Goal: Task Accomplishment & Management: Manage account settings

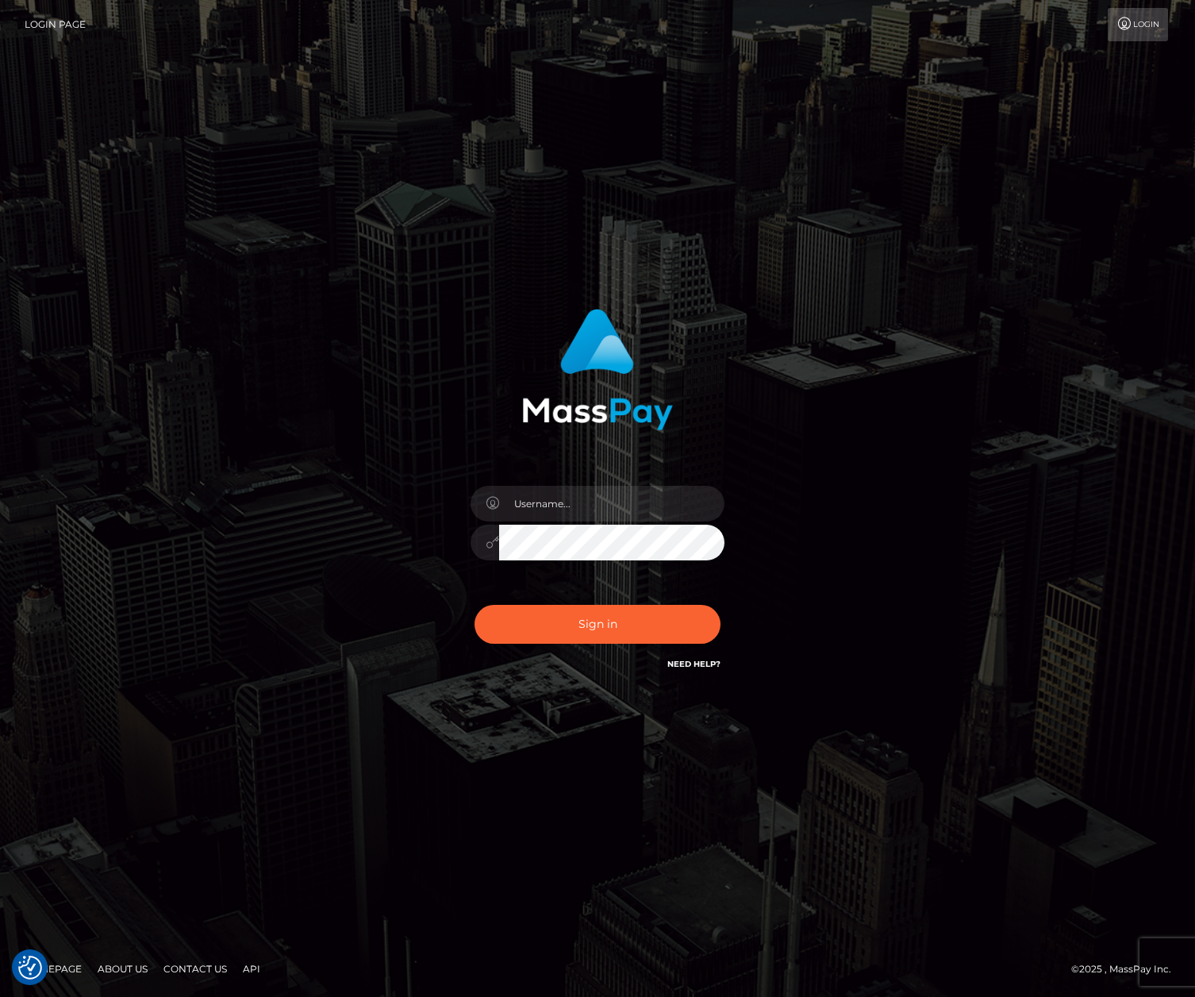
click at [586, 477] on div at bounding box center [598, 534] width 278 height 121
click at [583, 501] on input "text" at bounding box center [611, 504] width 225 height 36
type input "efrain.ievpro"
click at [475, 605] on button "Sign in" at bounding box center [598, 624] width 246 height 39
click at [621, 506] on input "text" at bounding box center [611, 504] width 225 height 36
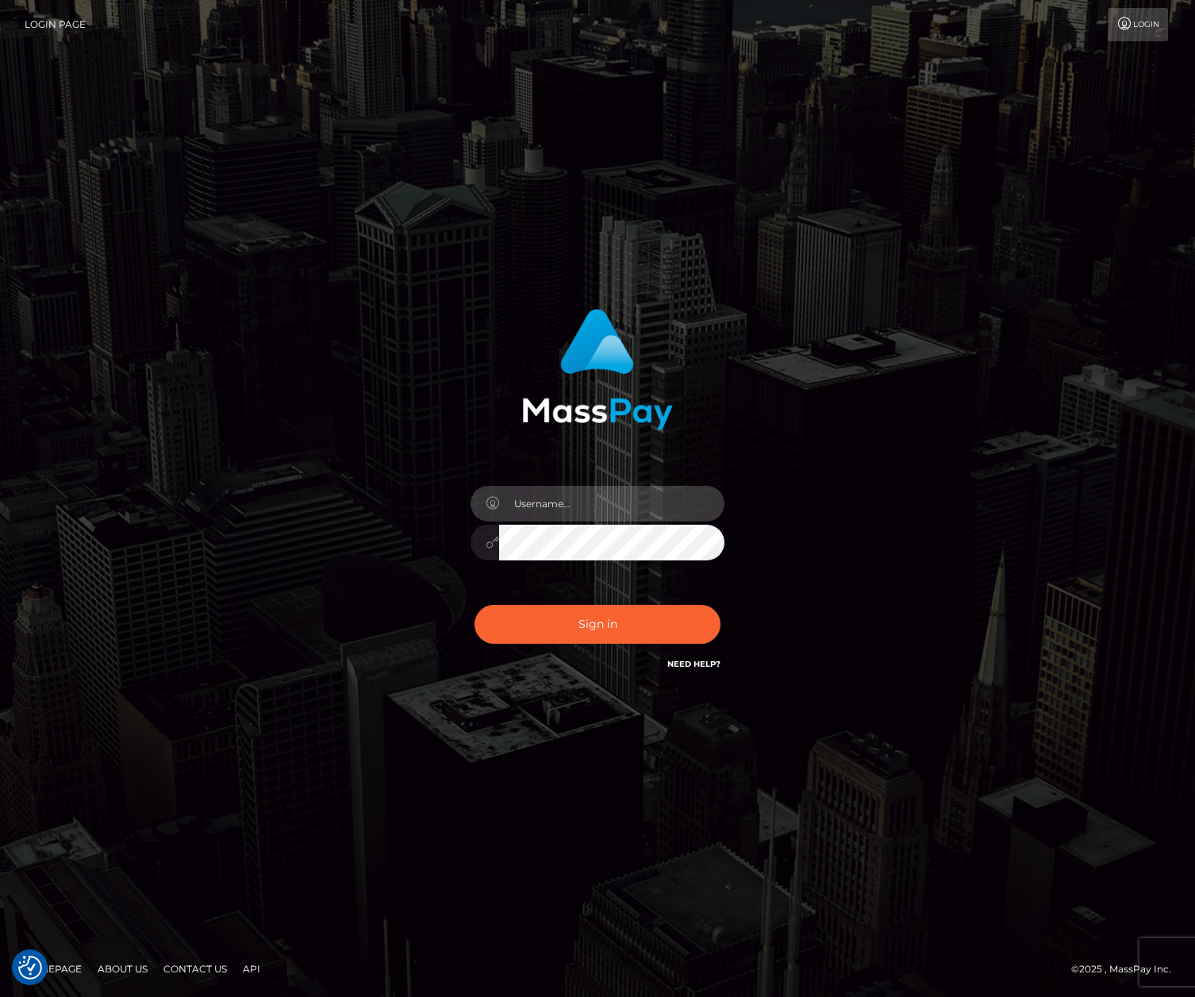
type input "efrain.ievpro"
click at [475, 605] on button "Sign in" at bounding box center [598, 624] width 246 height 39
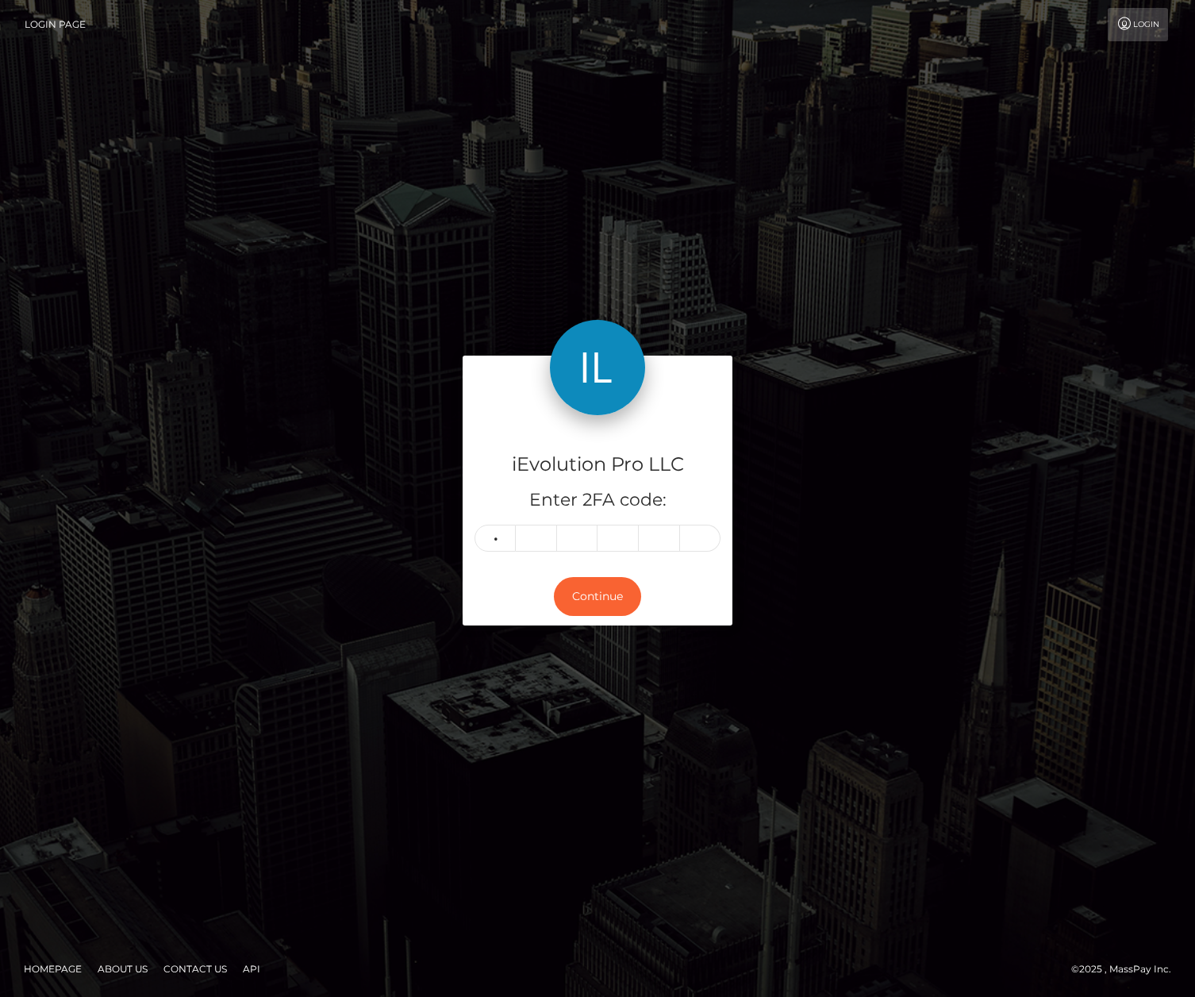
type input "6"
type input "8"
type input "9"
type input "3"
type input "9"
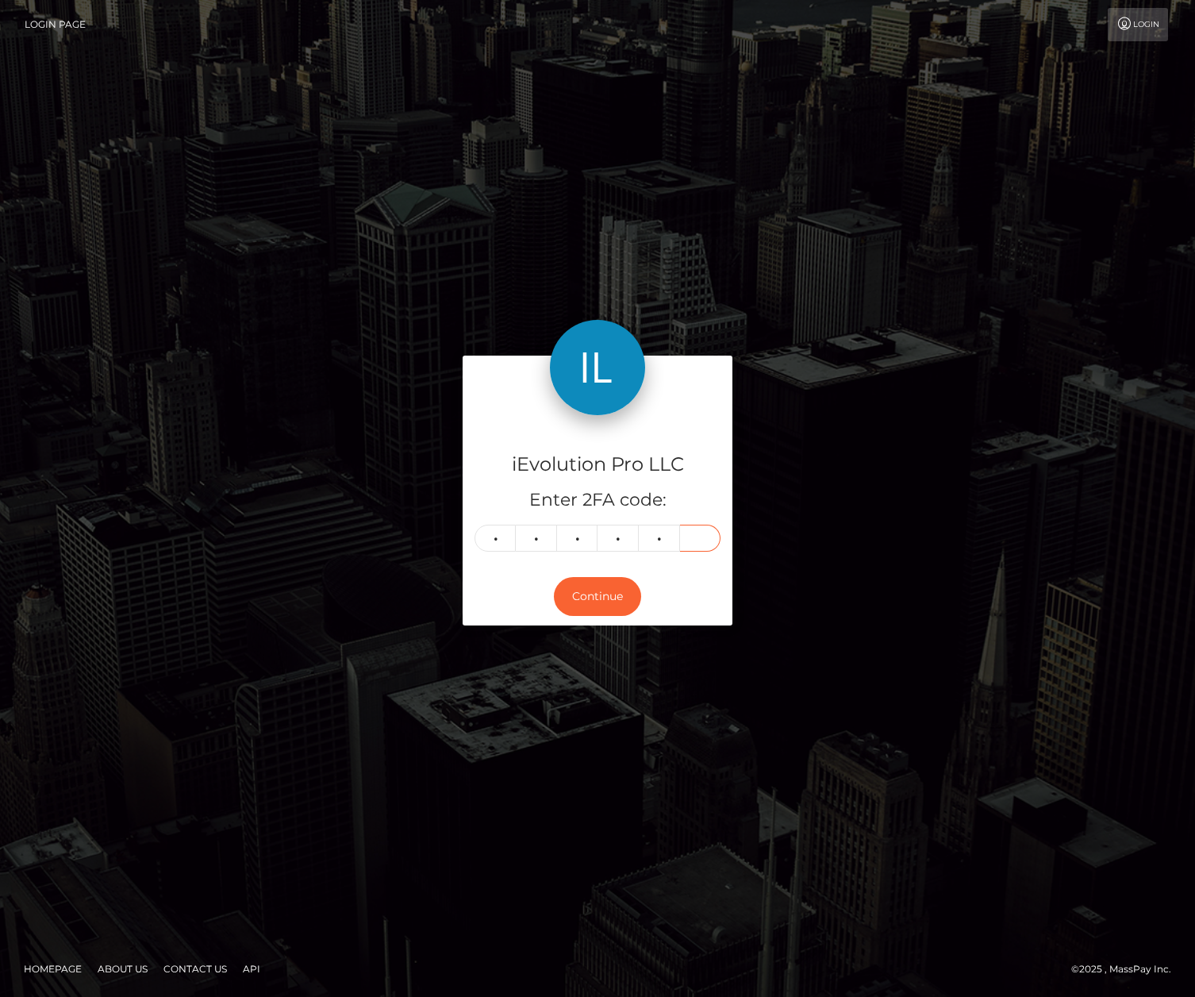
type input "3"
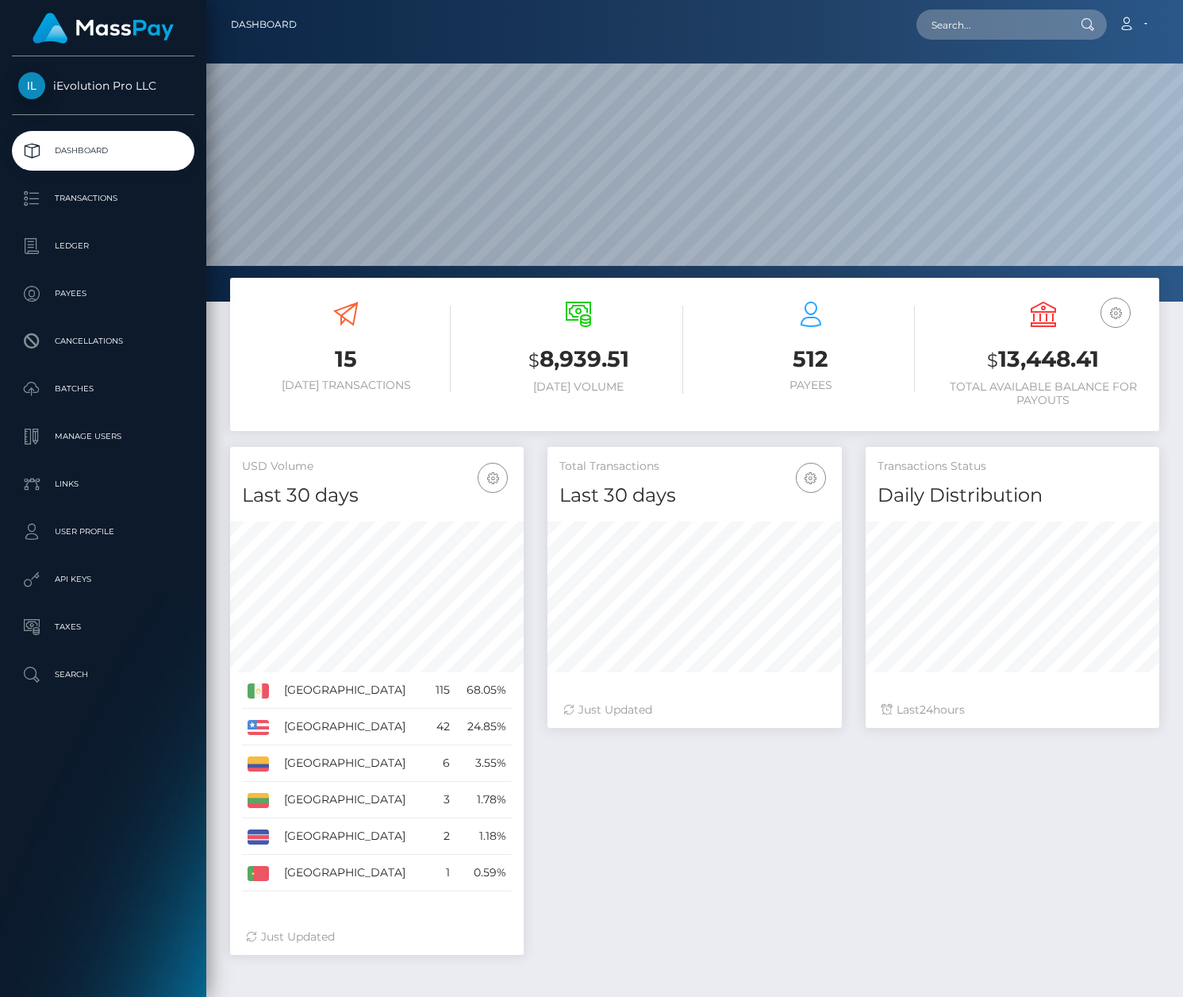
scroll to position [282, 294]
click at [122, 199] on p "Transactions" at bounding box center [103, 199] width 170 height 24
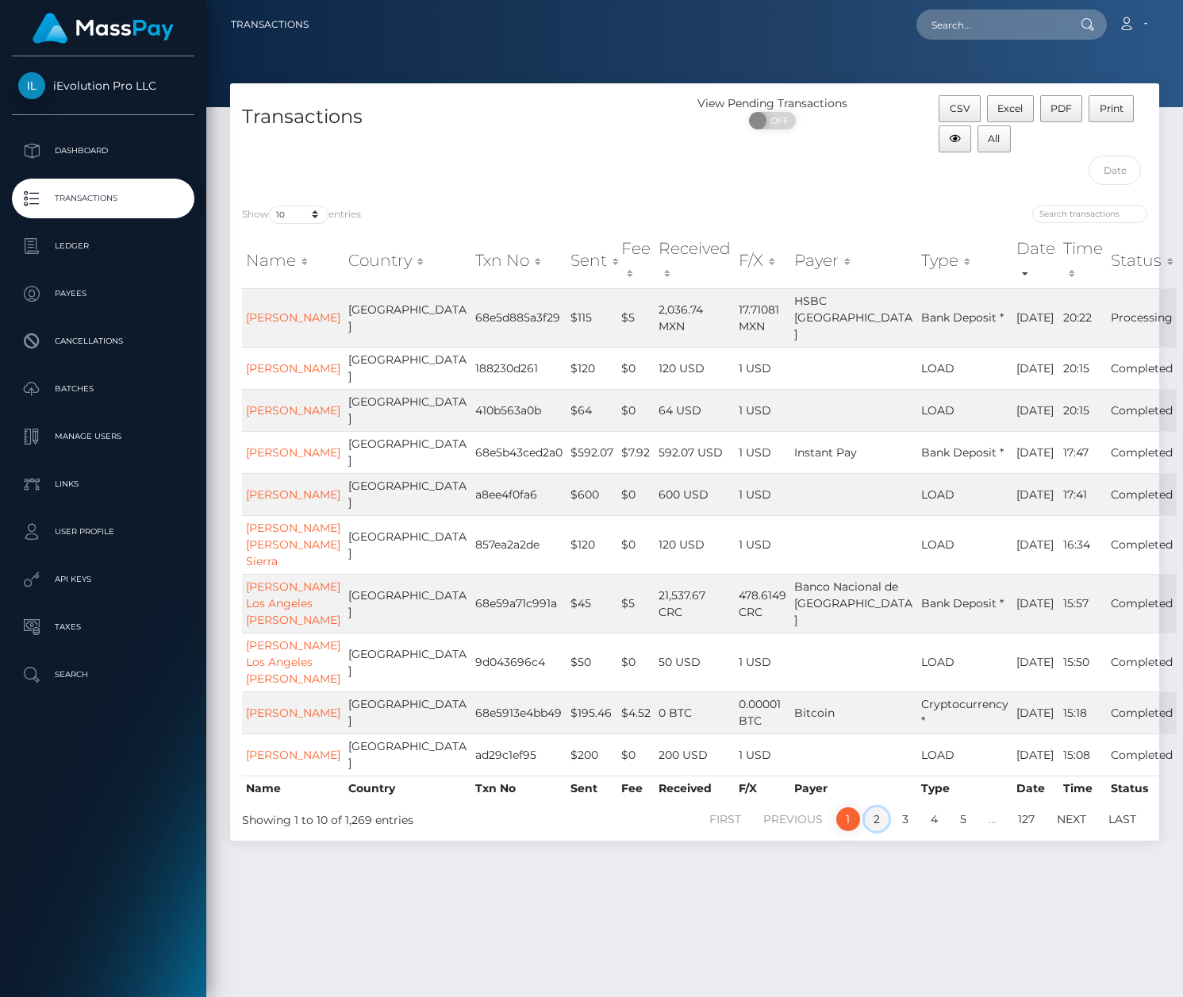
click at [876, 831] on link "2" at bounding box center [877, 819] width 24 height 24
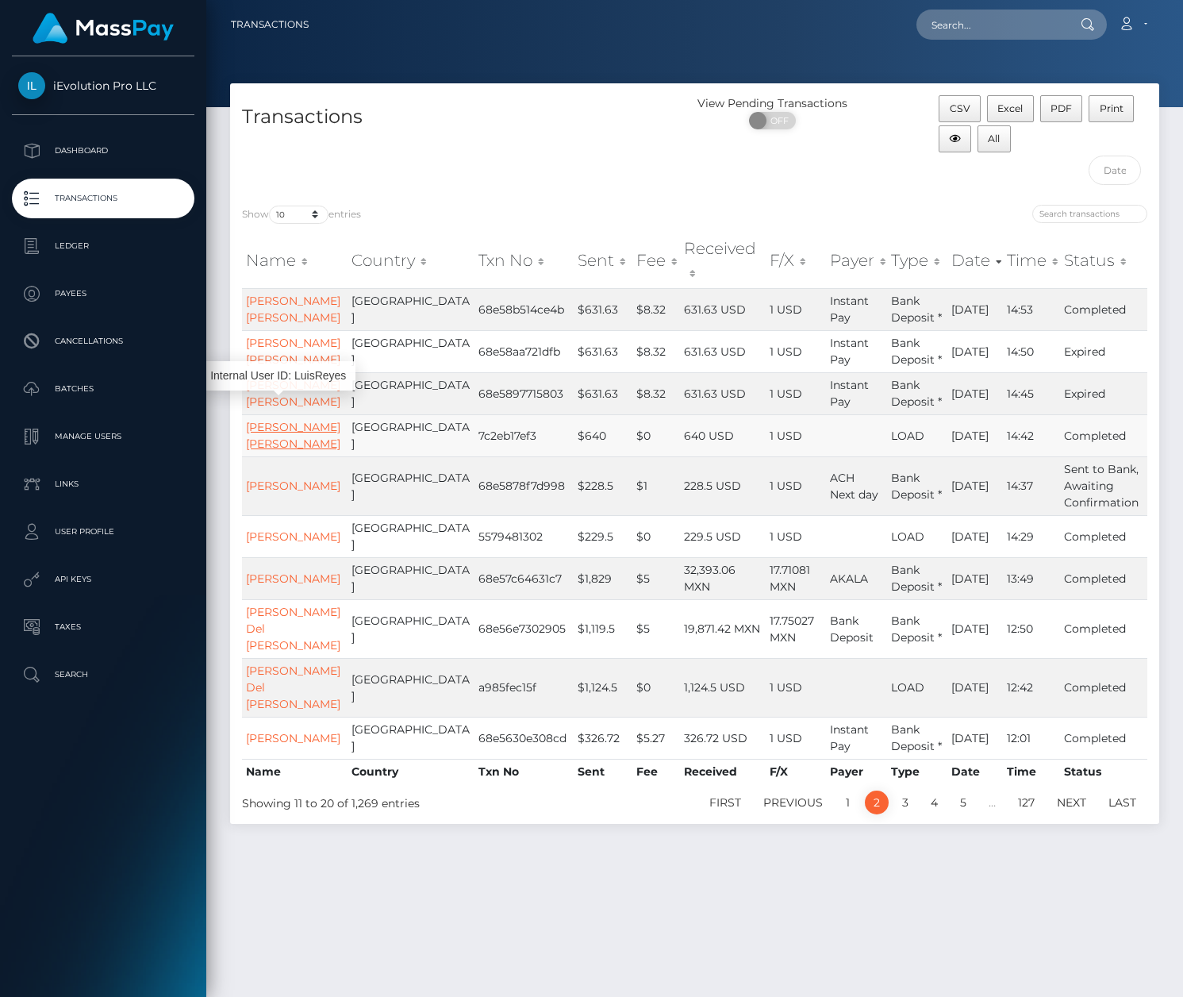
click at [266, 420] on link "[PERSON_NAME] [PERSON_NAME]" at bounding box center [293, 435] width 94 height 31
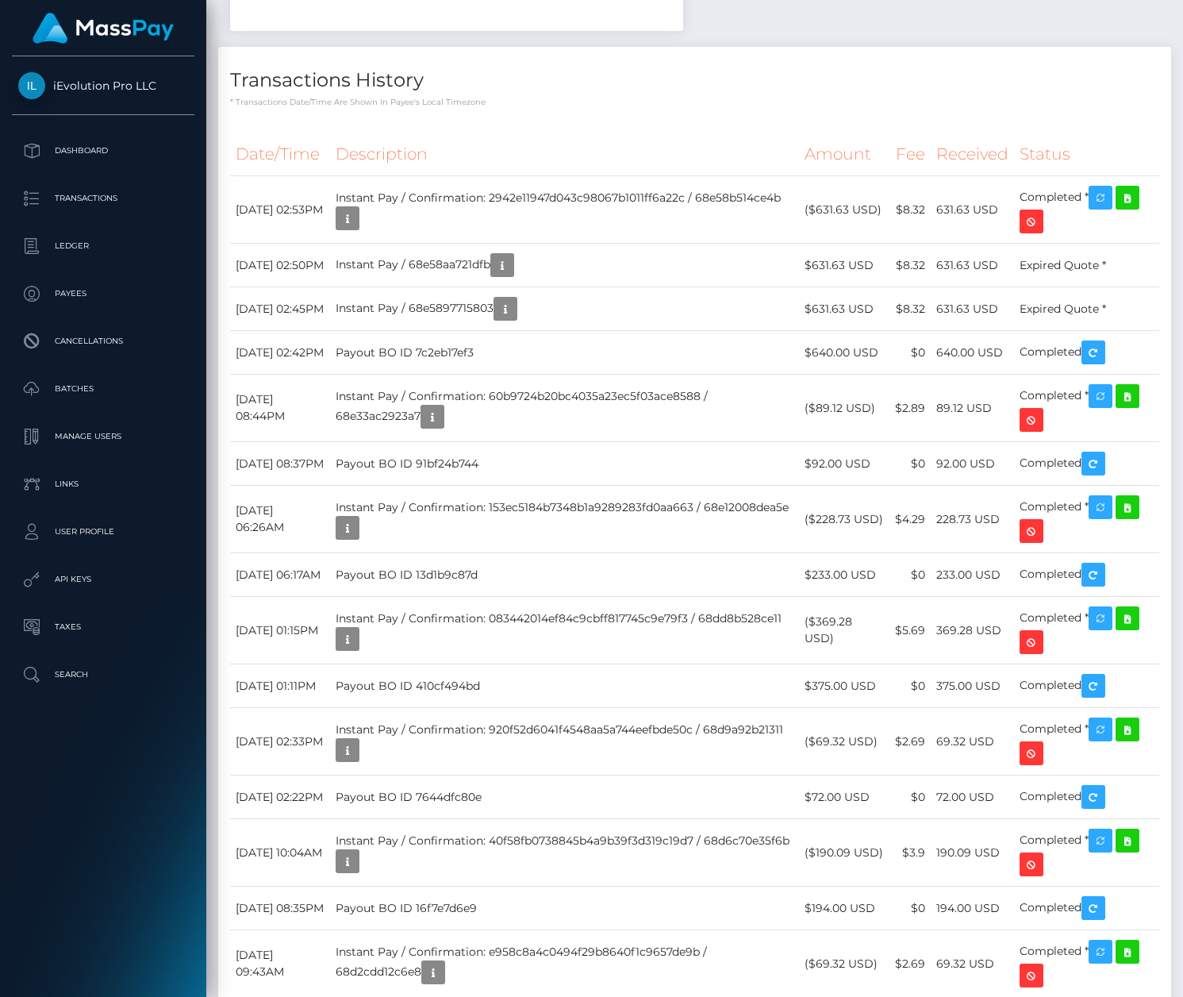
scroll to position [867, 0]
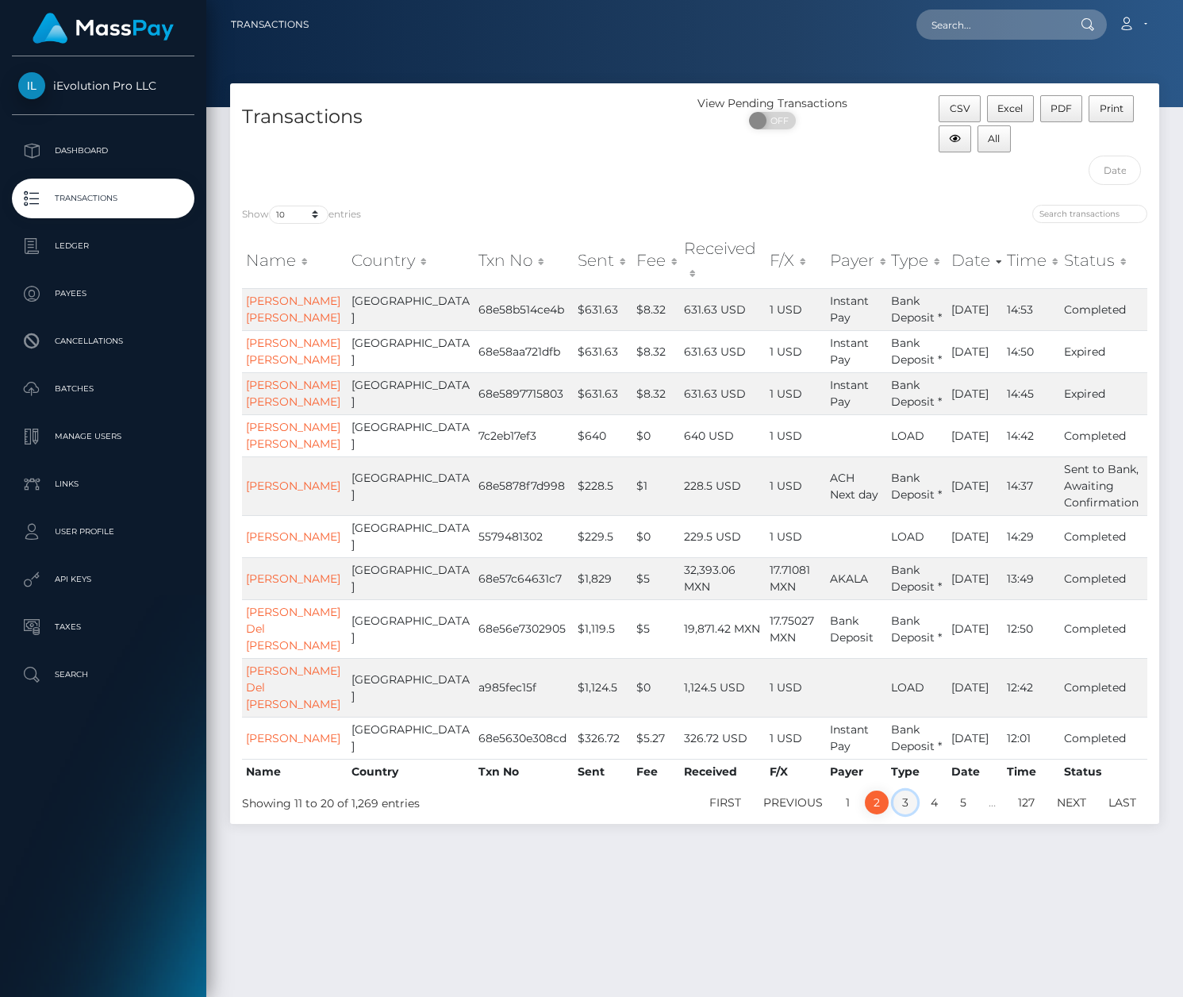
click at [902, 814] on link "3" at bounding box center [906, 802] width 24 height 24
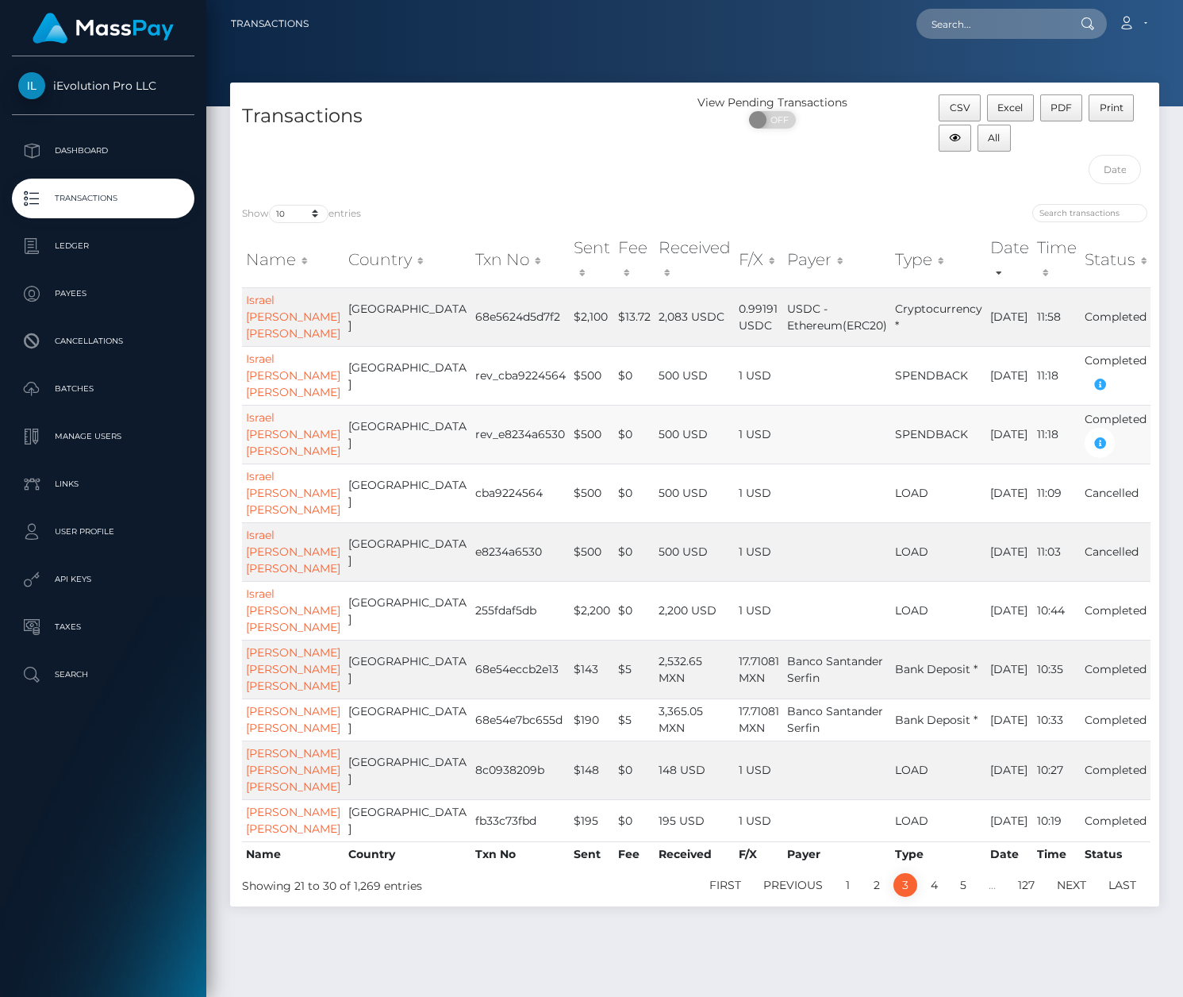
scroll to position [10, 0]
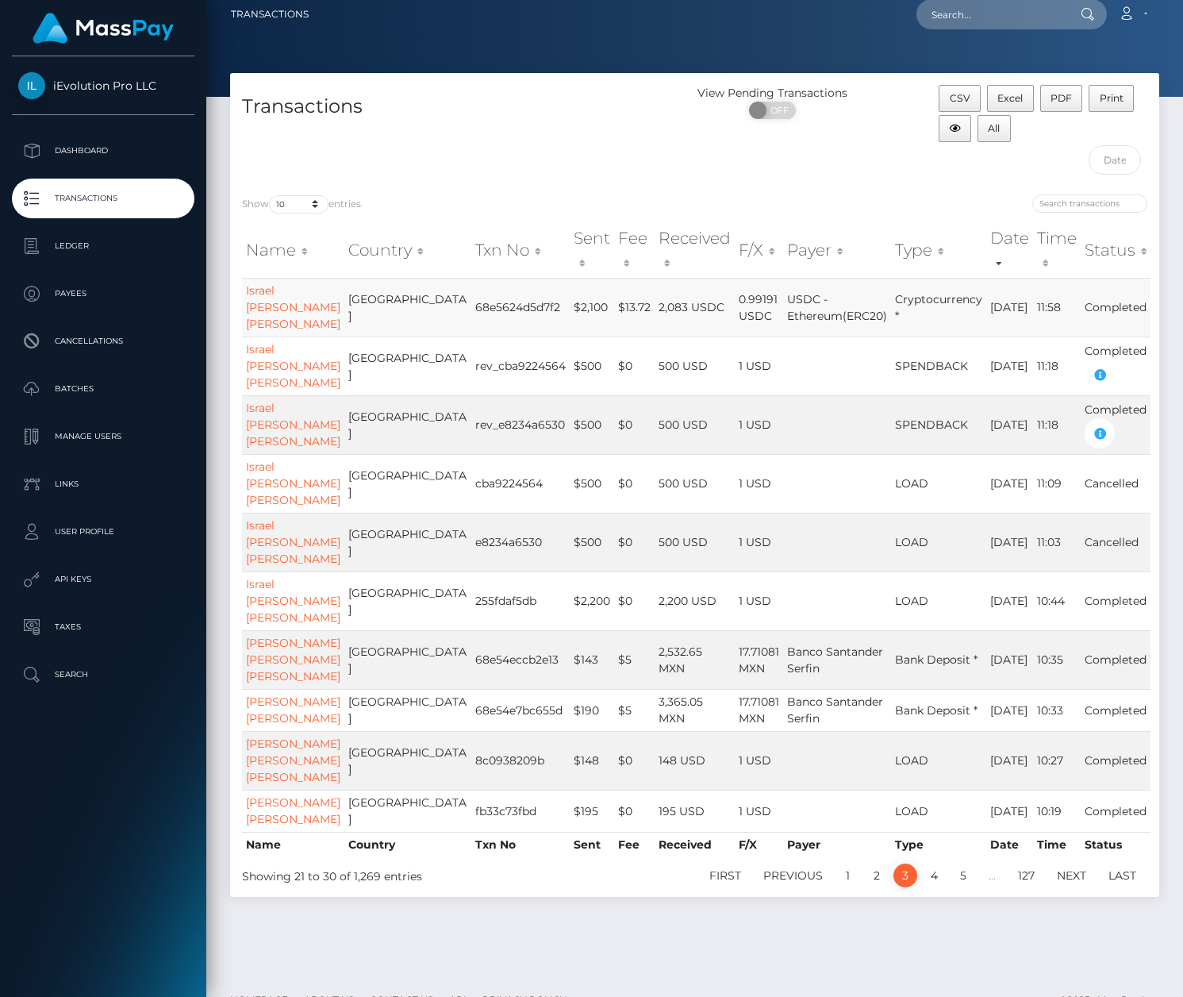
click at [614, 310] on td "$13.72" at bounding box center [634, 307] width 40 height 59
click at [614, 348] on td "$0" at bounding box center [634, 365] width 40 height 59
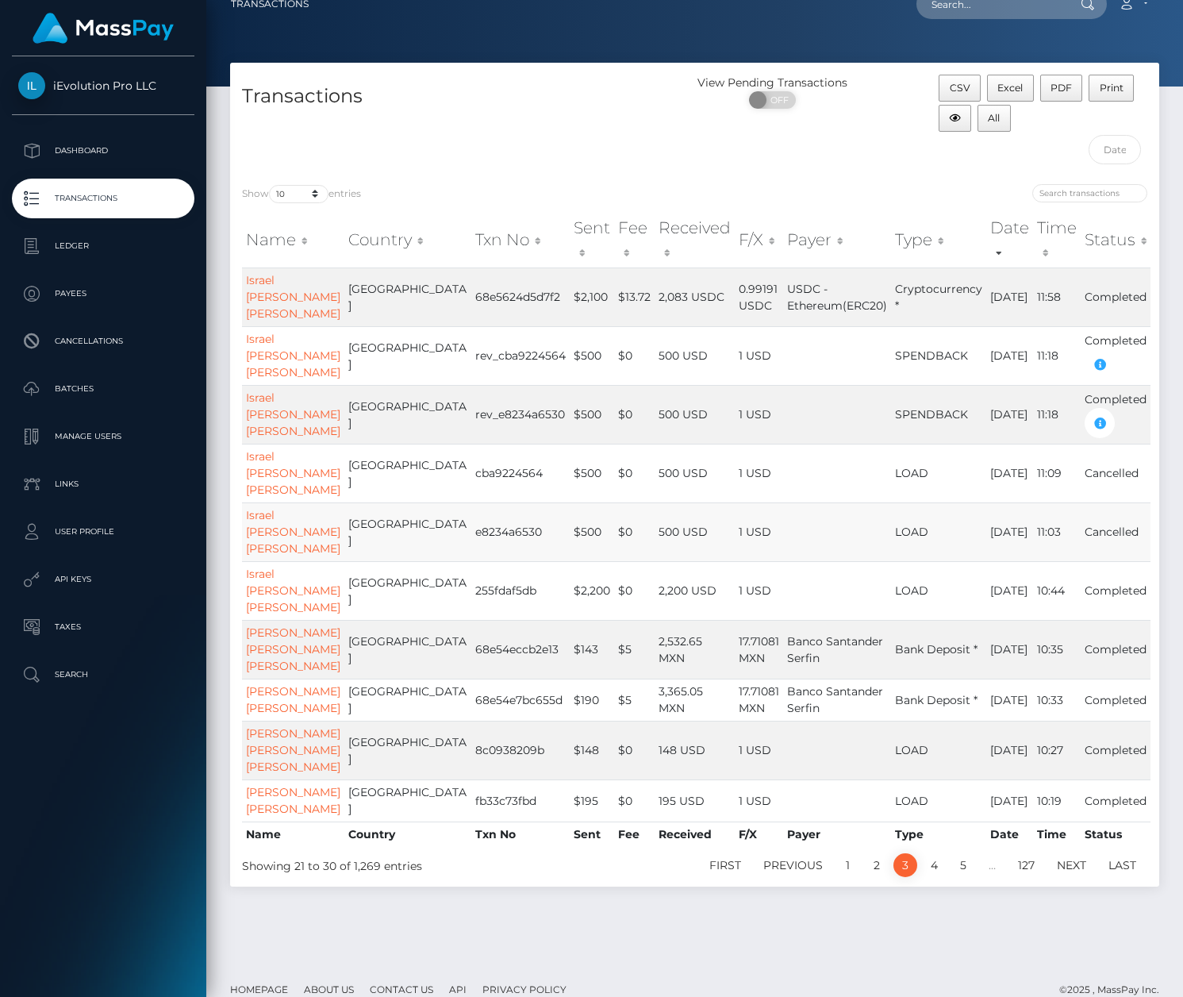
scroll to position [41, 0]
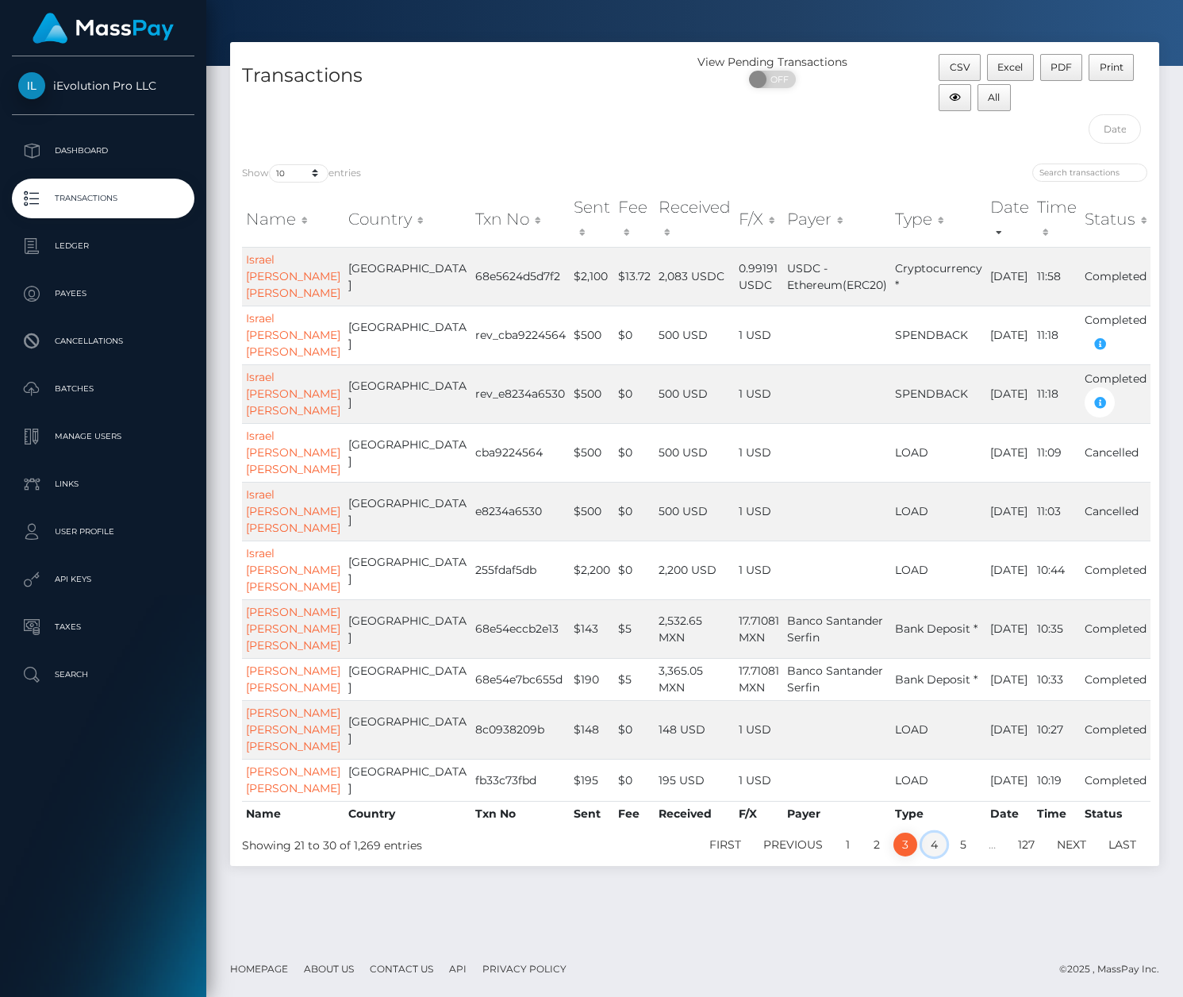
click at [929, 856] on link "4" at bounding box center [934, 845] width 25 height 24
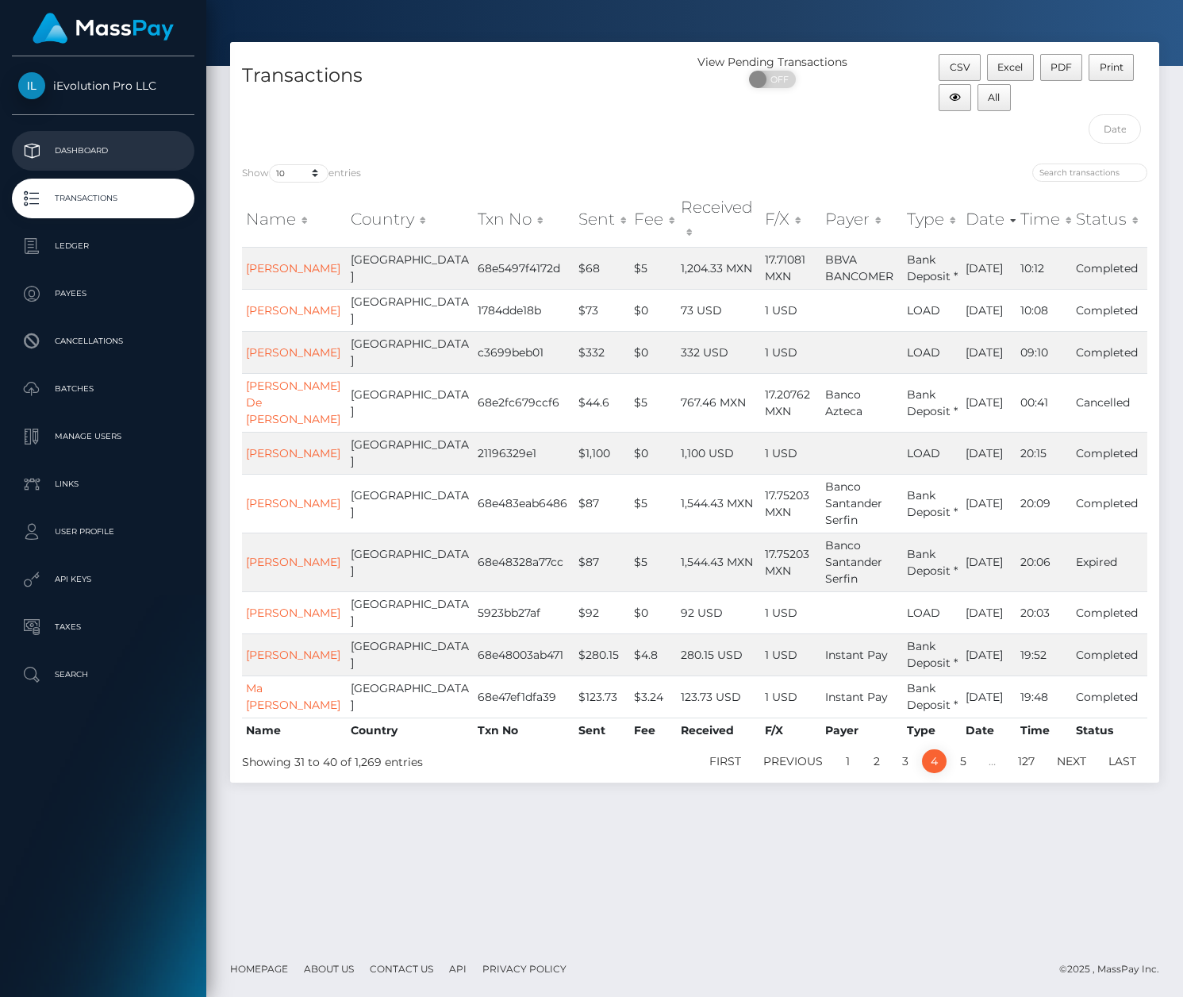
click at [141, 167] on link "Dashboard" at bounding box center [103, 151] width 183 height 40
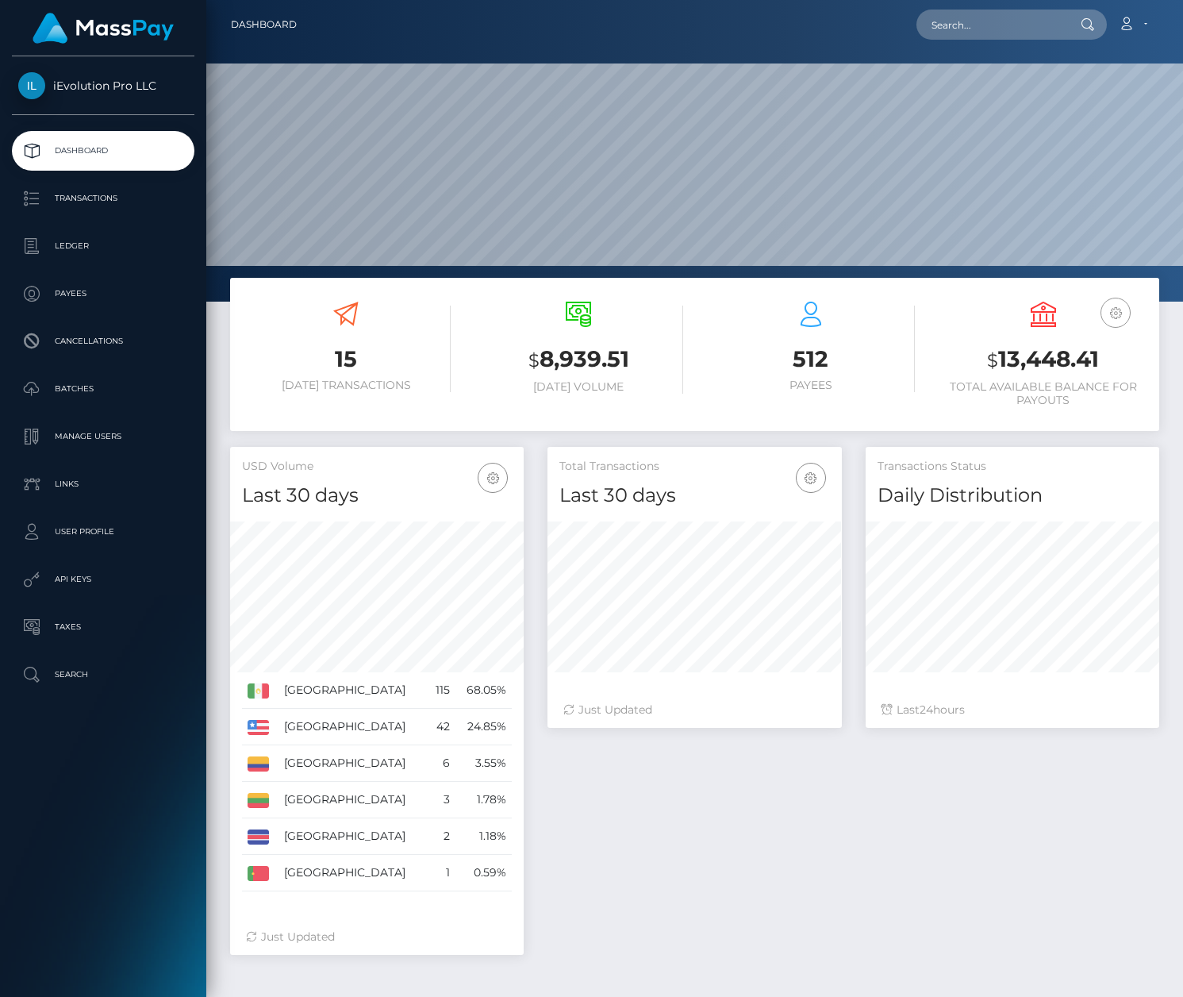
click at [1113, 313] on icon "button" at bounding box center [1115, 313] width 19 height 20
click at [1068, 358] on link "USD Balance" at bounding box center [1068, 362] width 127 height 29
click at [1109, 318] on icon "button" at bounding box center [1115, 313] width 19 height 20
click at [1063, 373] on link "USD Balance" at bounding box center [1068, 362] width 127 height 29
click at [1144, 22] on link "Account" at bounding box center [1132, 24] width 47 height 33
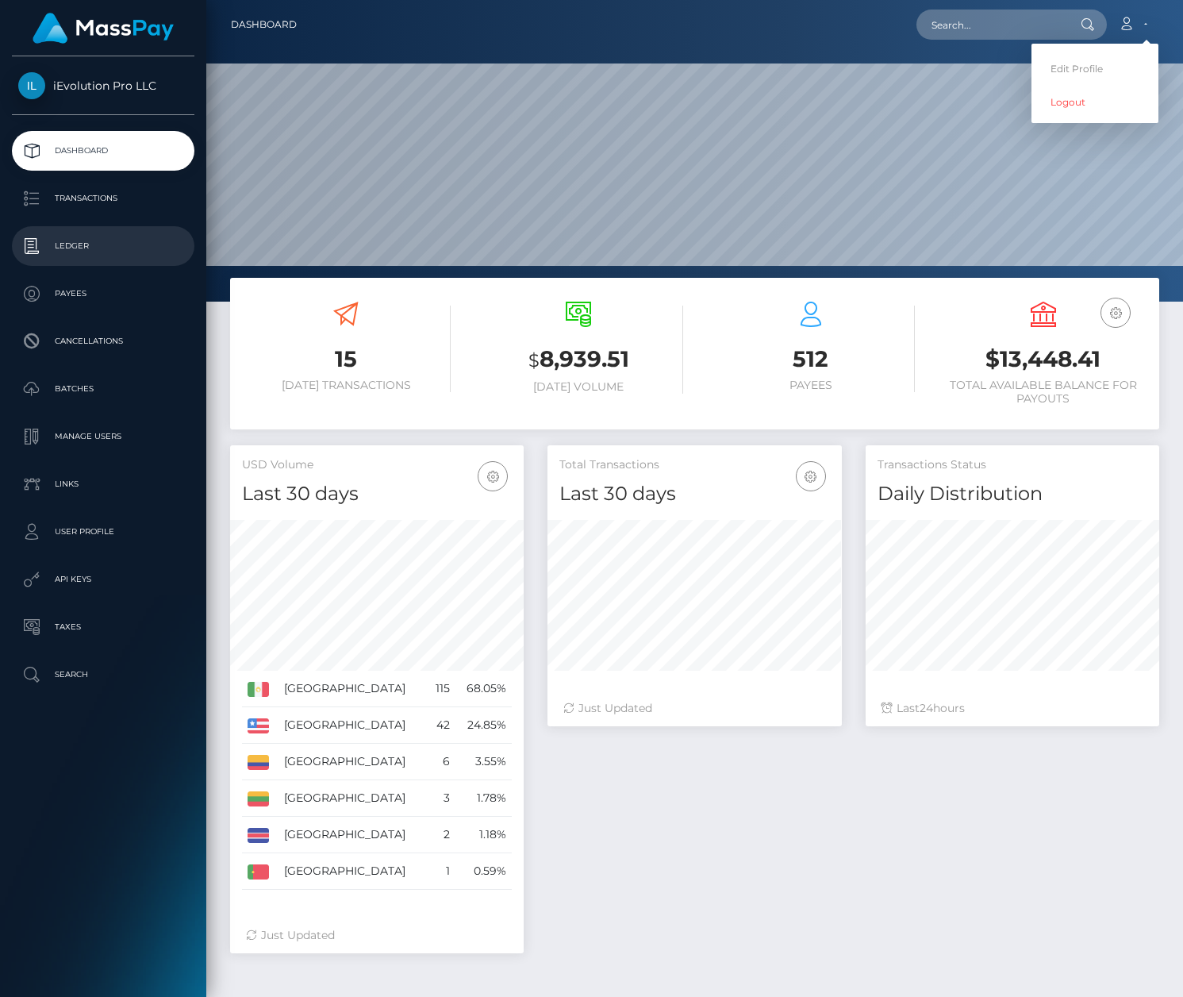
click at [98, 240] on p "Ledger" at bounding box center [103, 246] width 170 height 24
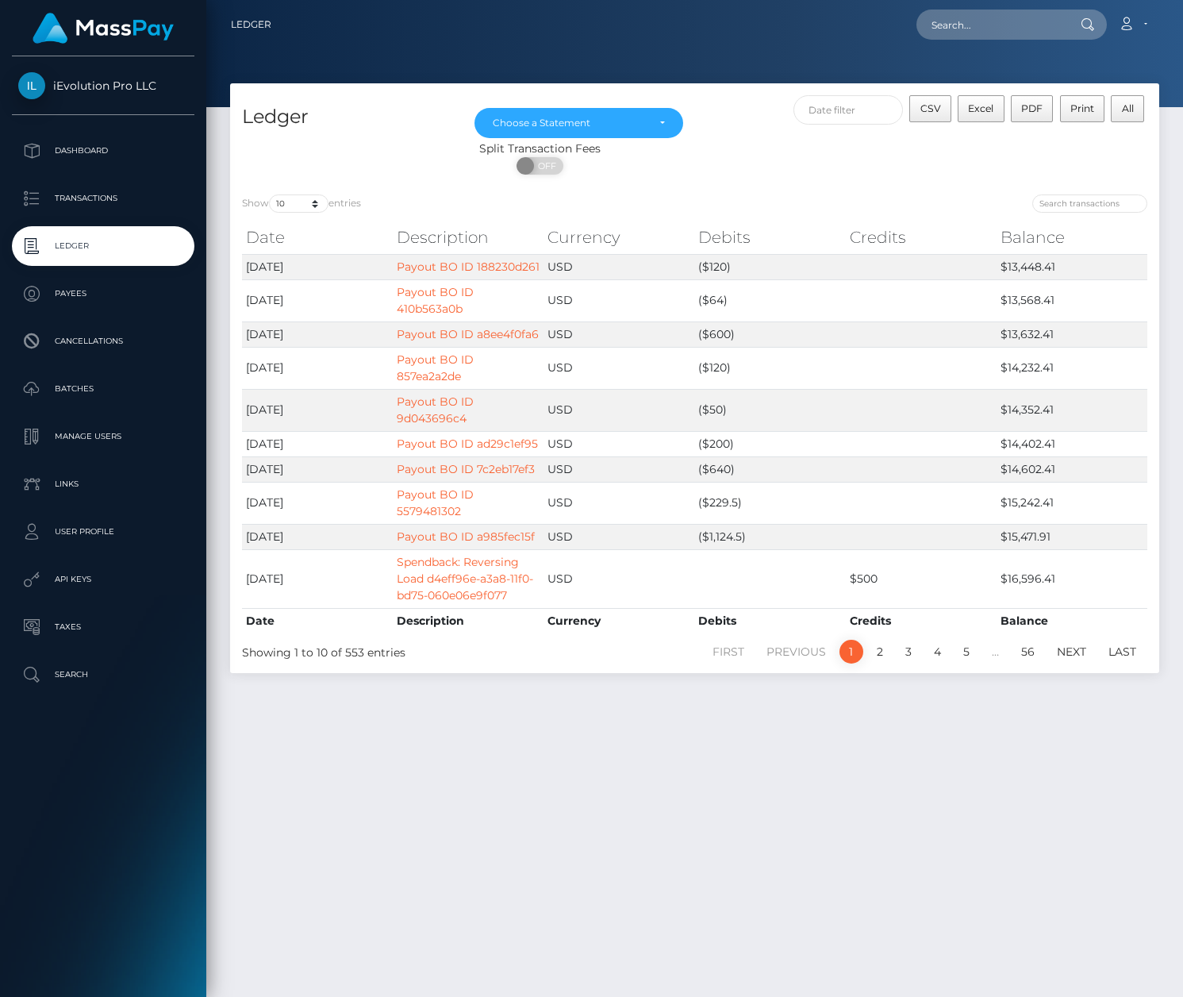
drag, startPoint x: 280, startPoint y: 187, endPoint x: 292, endPoint y: 200, distance: 17.4
click at [281, 189] on div "Show 10 25 50 100 250 entries Date Description Currency Debits Credits Balance …" at bounding box center [694, 428] width 929 height 490
click at [292, 200] on select "10 25 50 100 250" at bounding box center [299, 203] width 60 height 18
select select "100"
click at [271, 194] on select "10 25 50 100 250" at bounding box center [299, 203] width 60 height 18
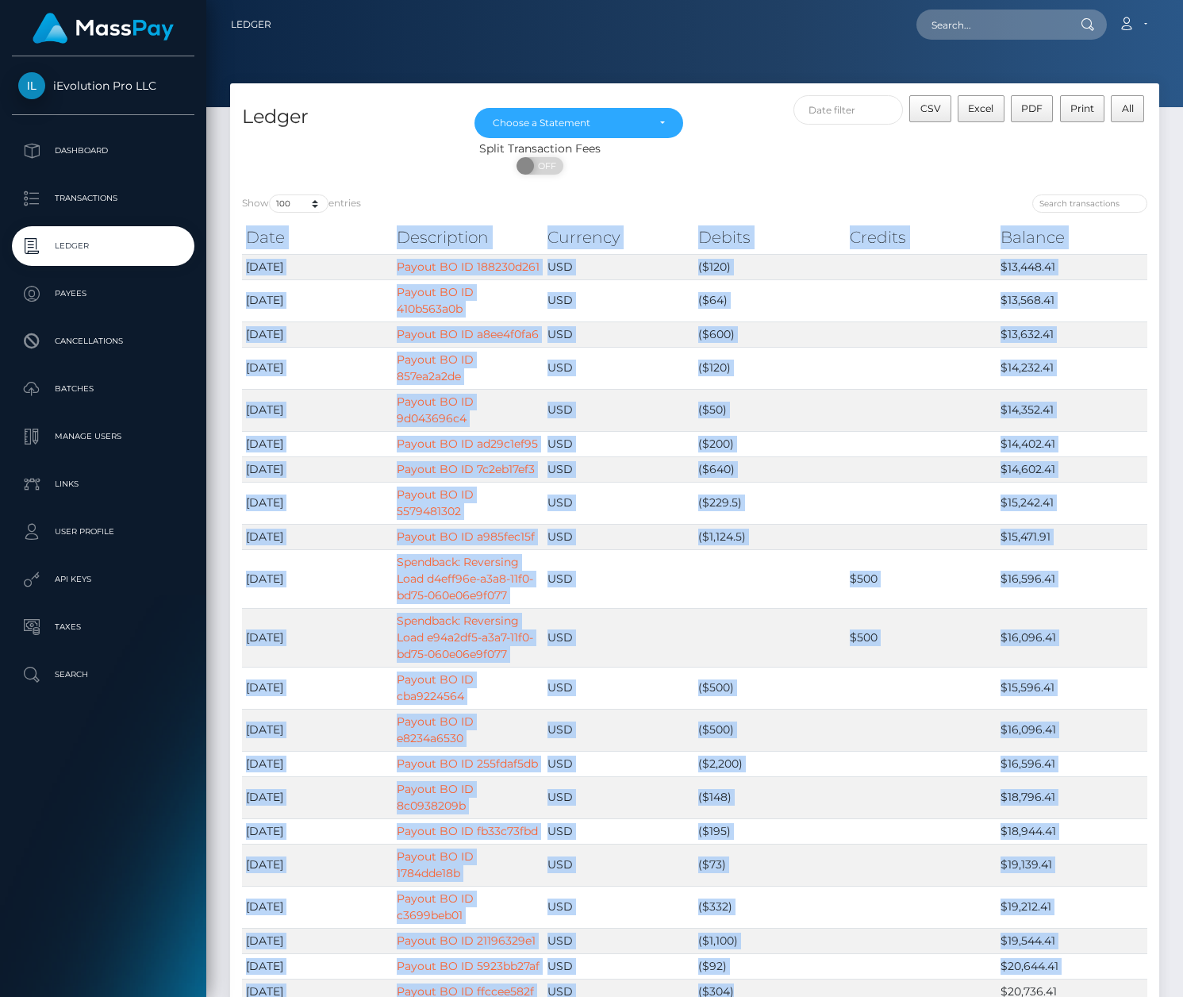
drag, startPoint x: 748, startPoint y: 676, endPoint x: 237, endPoint y: 257, distance: 660.3
click at [320, 358] on td "[DATE]" at bounding box center [317, 368] width 151 height 42
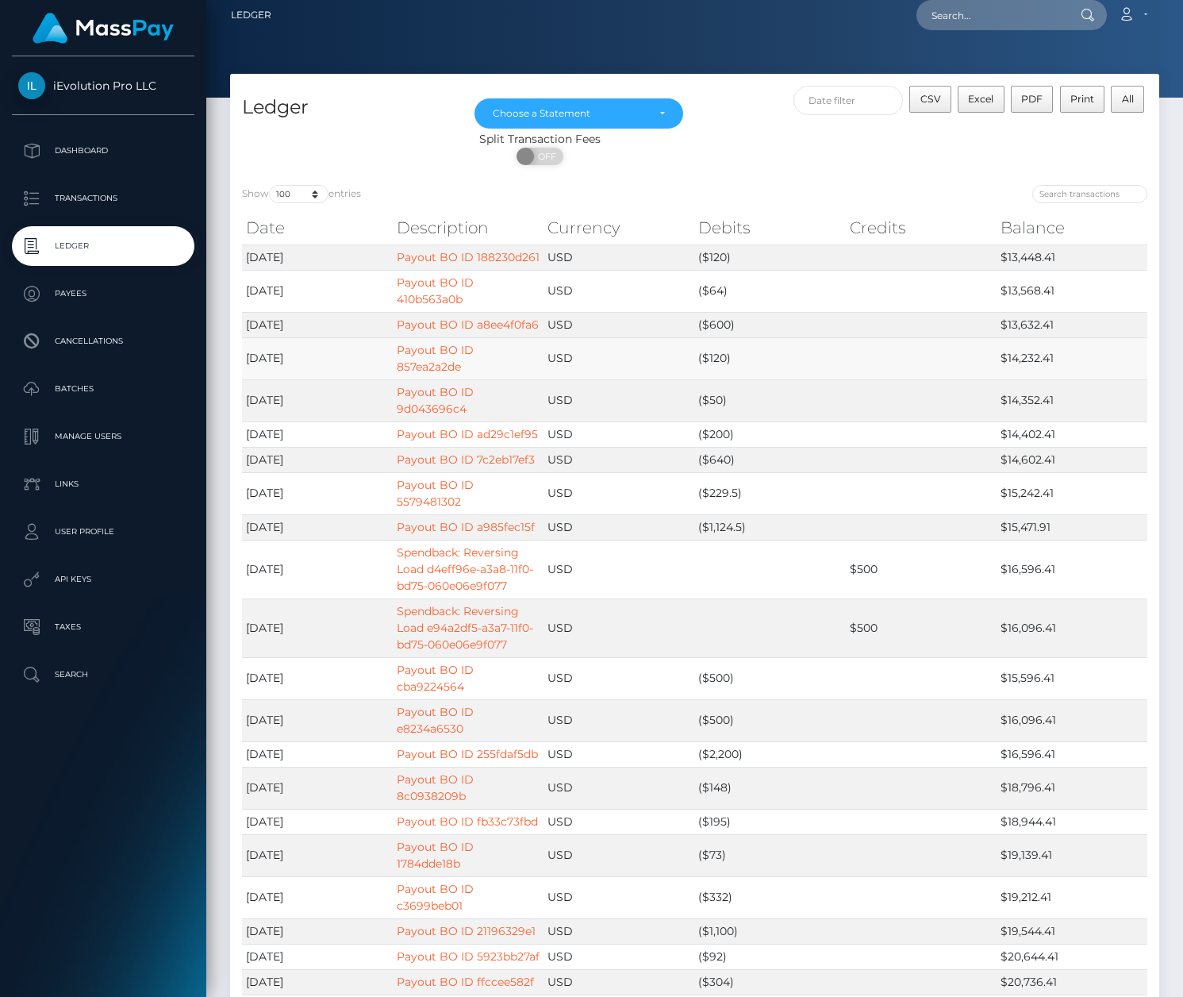
scroll to position [20, 0]
